Goal: Information Seeking & Learning: Understand process/instructions

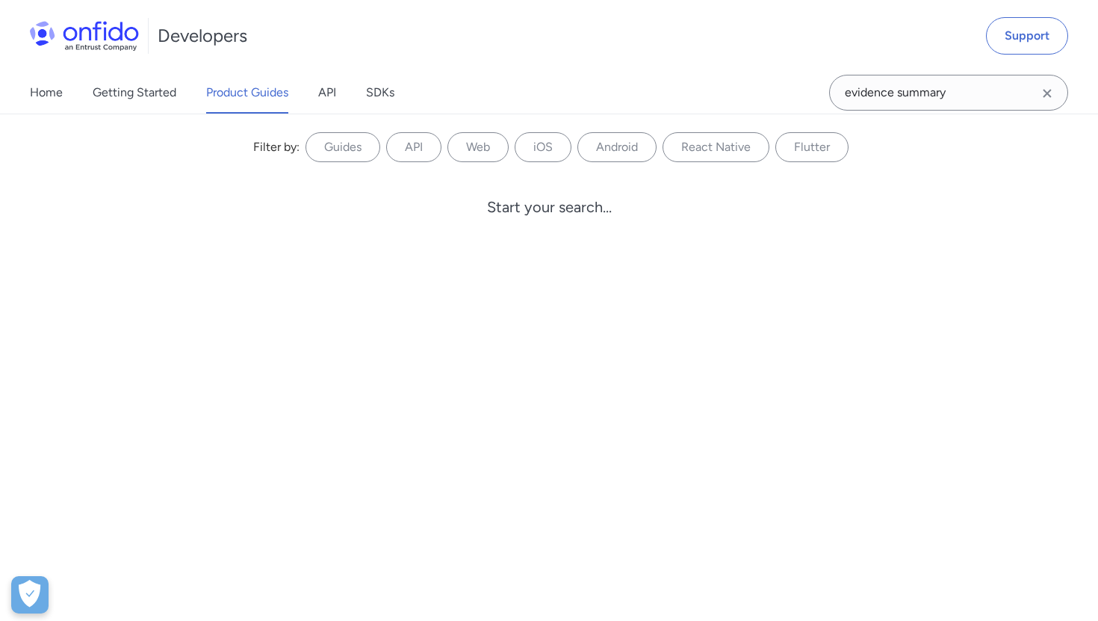
type input "evidence summary"
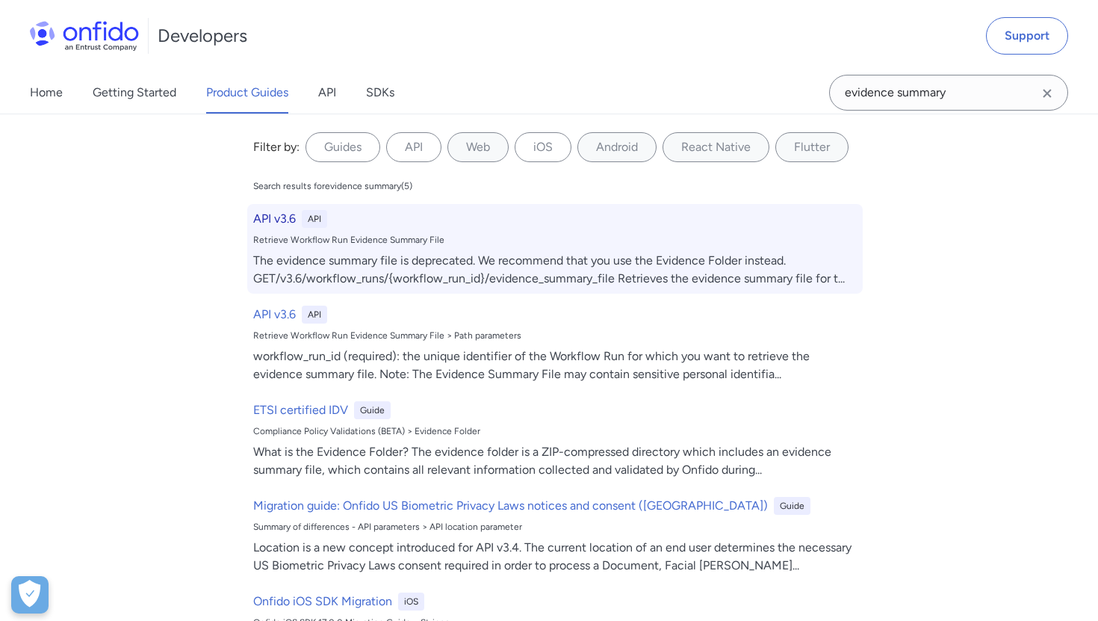
click at [525, 273] on div "The evidence summary file is deprecated. We recommend that you use the Evidence…" at bounding box center [554, 270] width 603 height 36
select select "http"
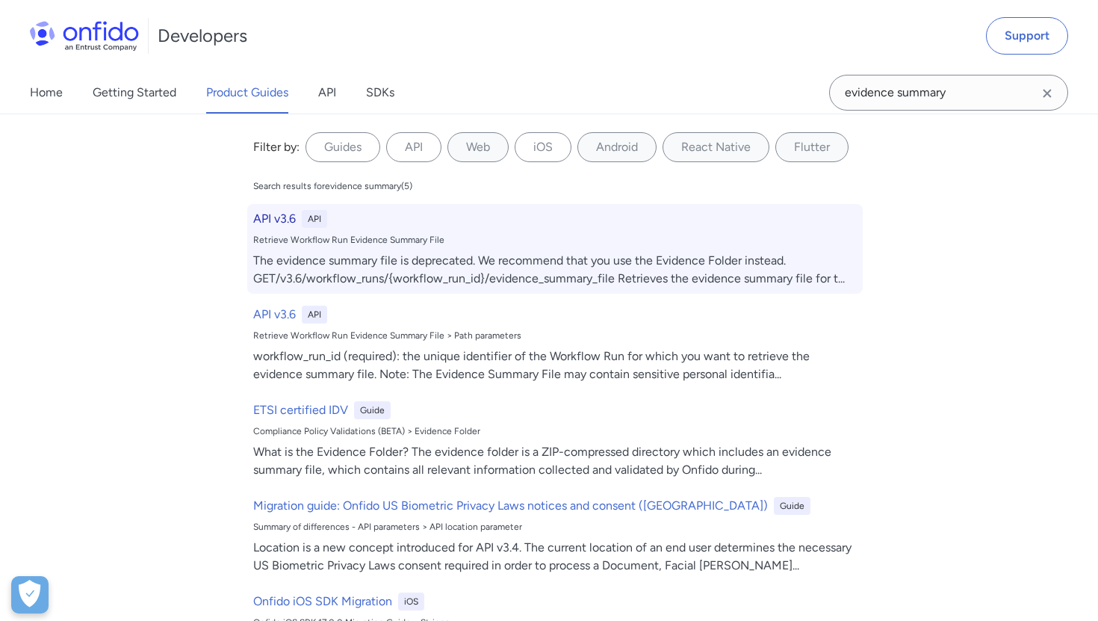
select select "http"
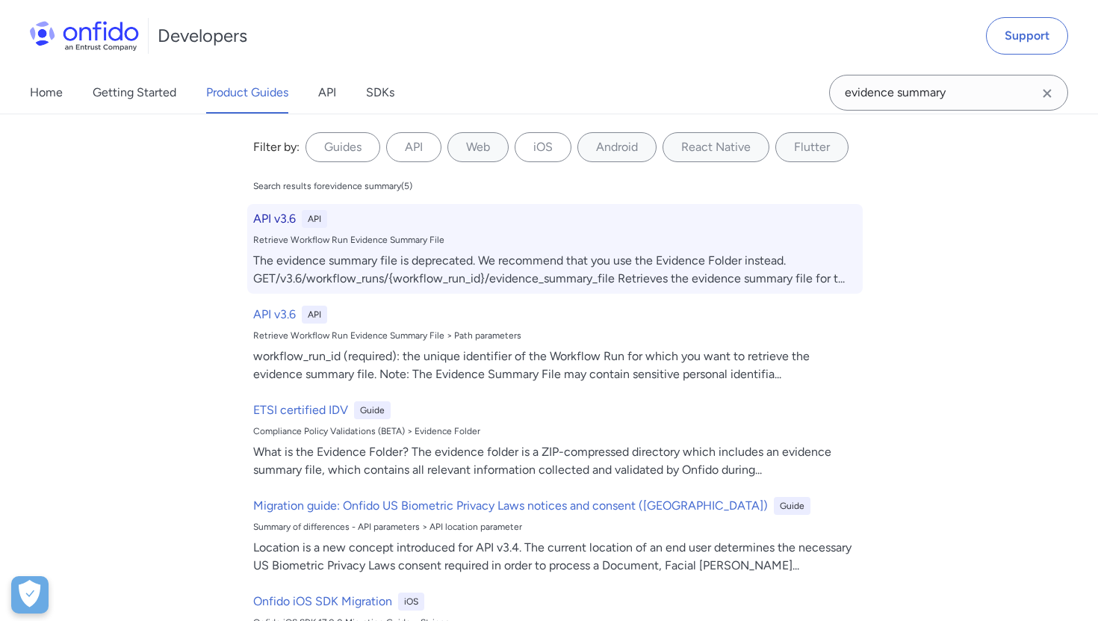
select select "http"
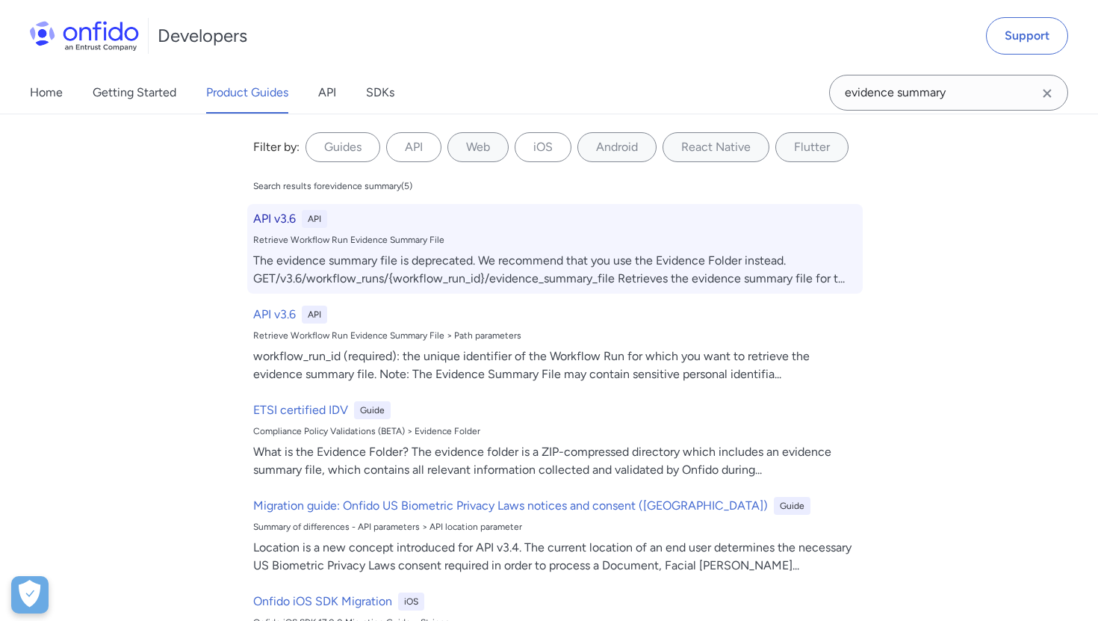
select select "http"
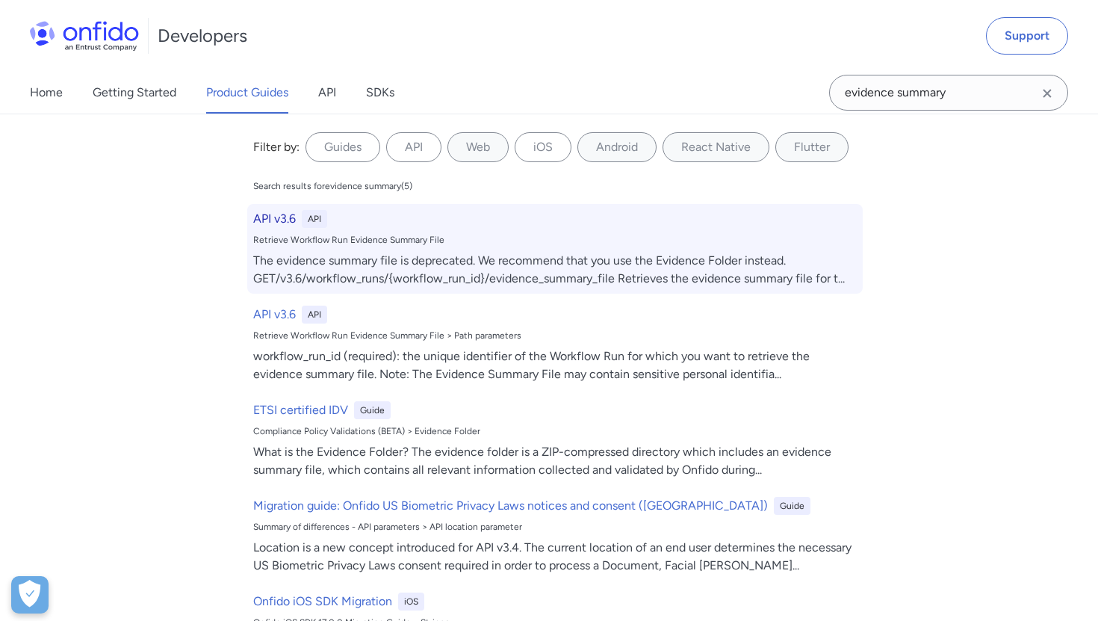
select select "http"
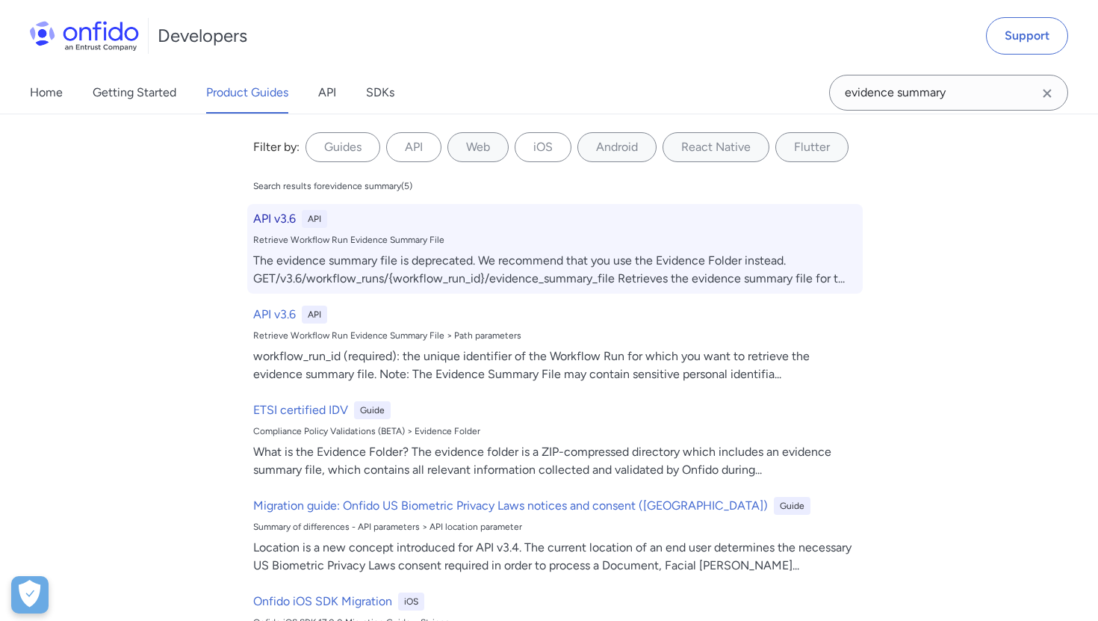
select select "http"
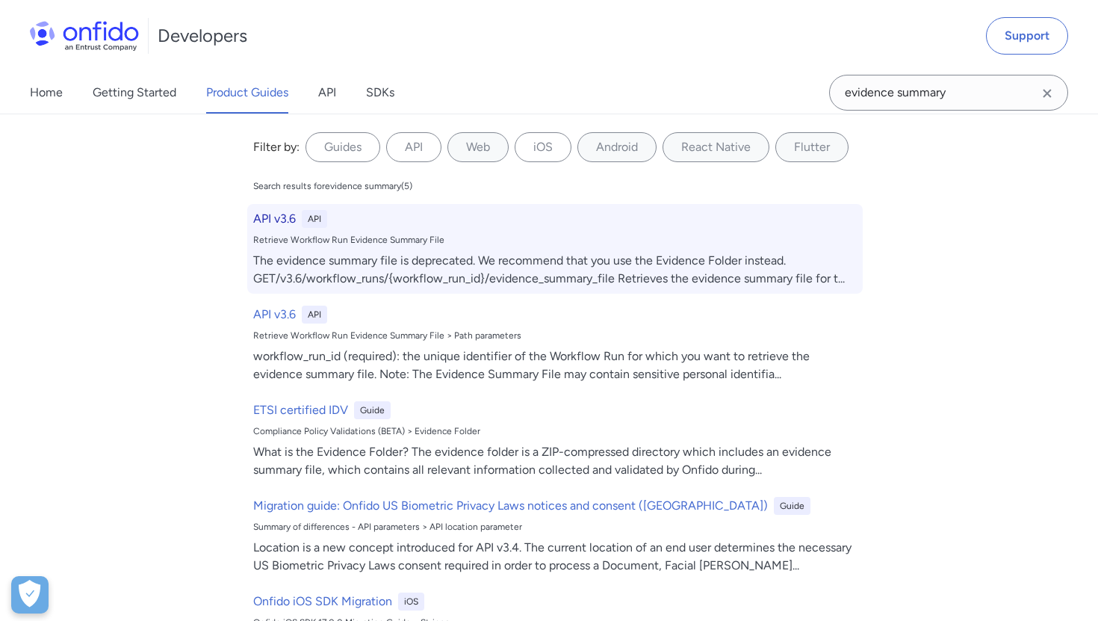
select select "http"
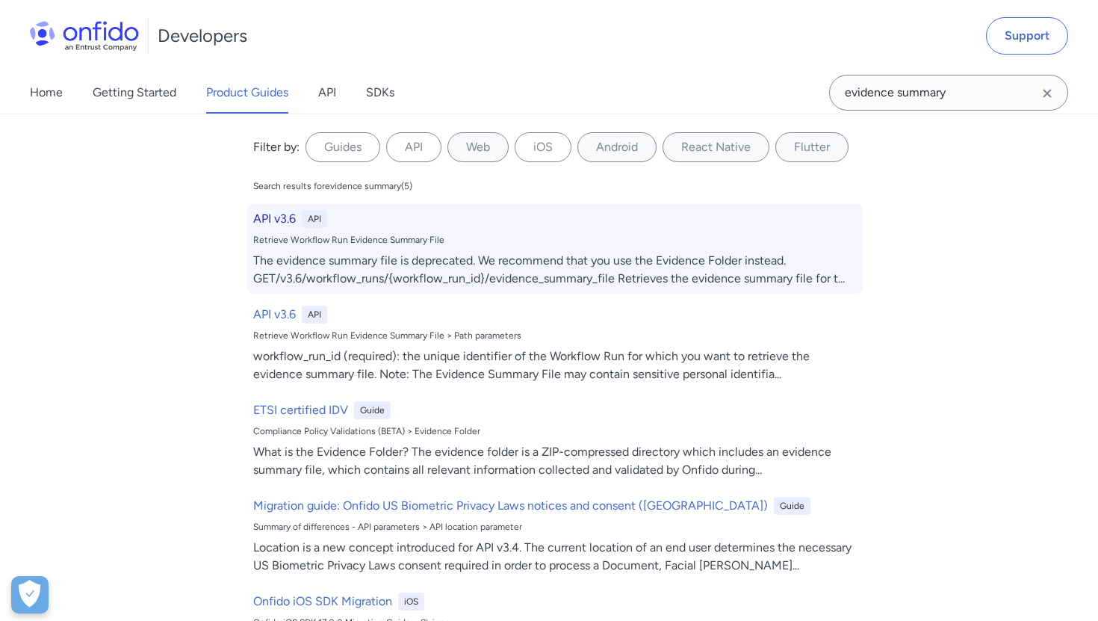
select select "http"
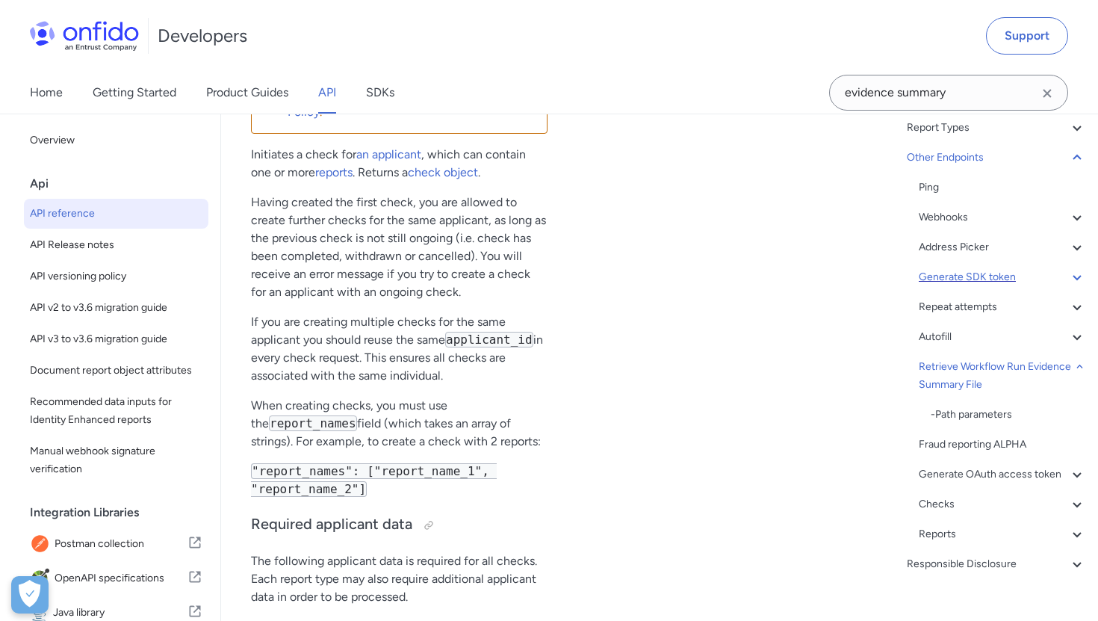
scroll to position [176, 0]
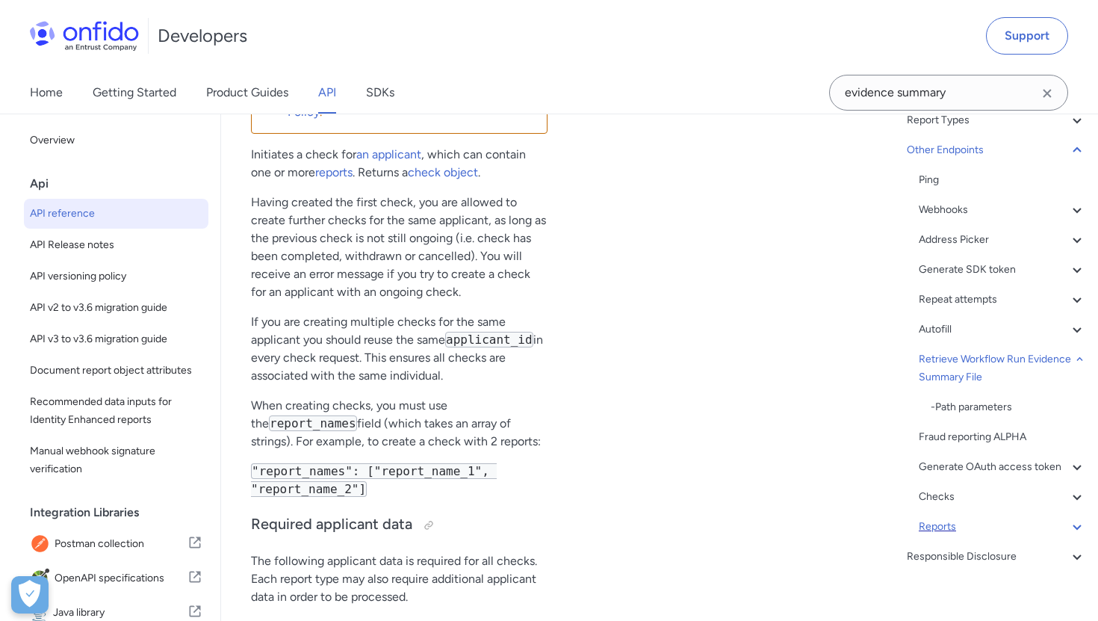
click at [939, 522] on div "Reports" at bounding box center [1002, 527] width 167 height 18
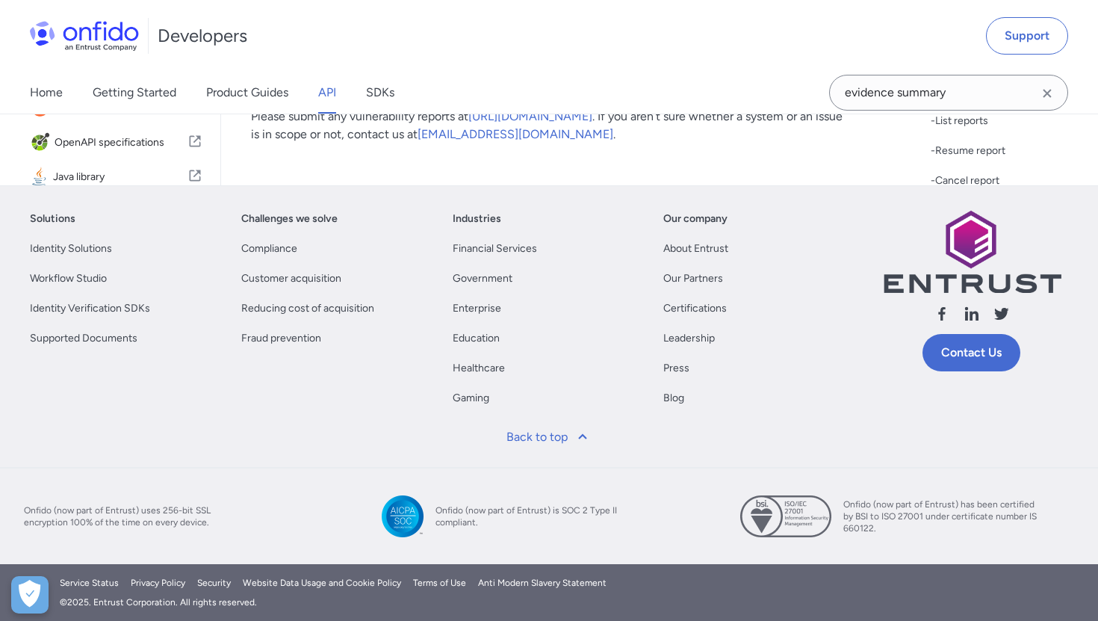
scroll to position [297, 0]
click at [981, 98] on div "- Retrieve report" at bounding box center [1008, 89] width 155 height 18
